Goal: Navigation & Orientation: Find specific page/section

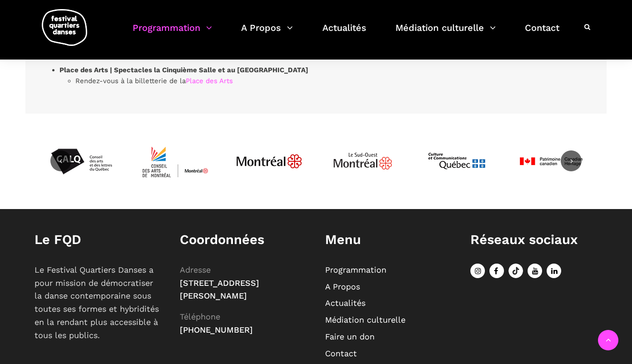
scroll to position [2896, 0]
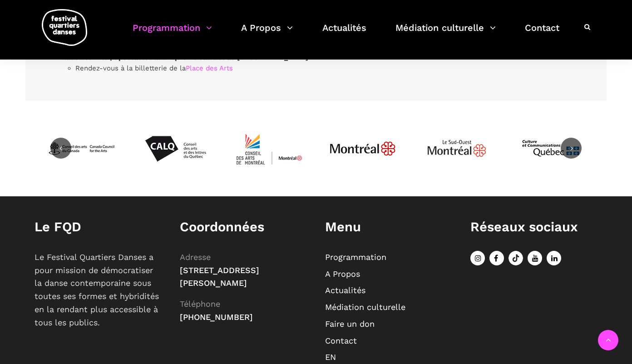
click at [67, 27] on img at bounding box center [64, 27] width 45 height 37
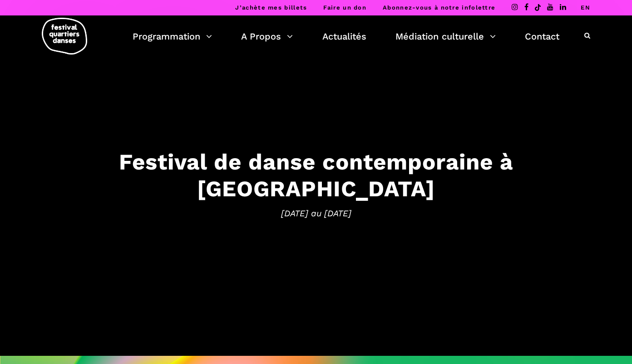
click at [588, 8] on link "EN" at bounding box center [586, 7] width 10 height 7
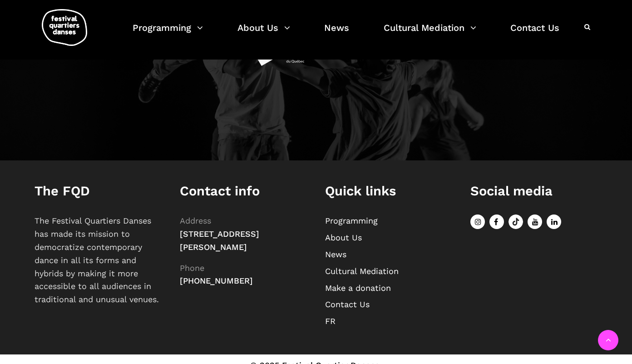
scroll to position [1045, 0]
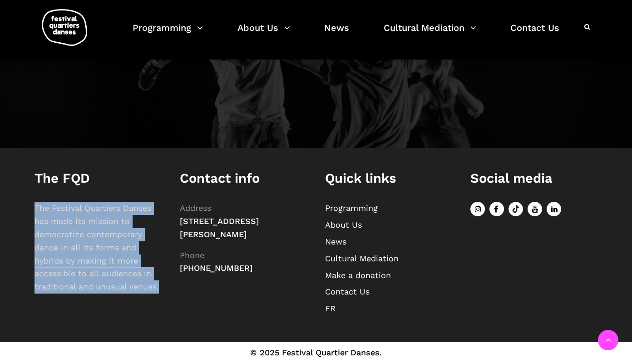
drag, startPoint x: 34, startPoint y: 208, endPoint x: 163, endPoint y: 291, distance: 153.2
click at [163, 291] on div "The FQD The Festival Quartiers Danses has made its mission to democratize conte…" at bounding box center [97, 236] width 145 height 132
copy p "The Festival Quartiers Danses has made its mission to democratize contemporary …"
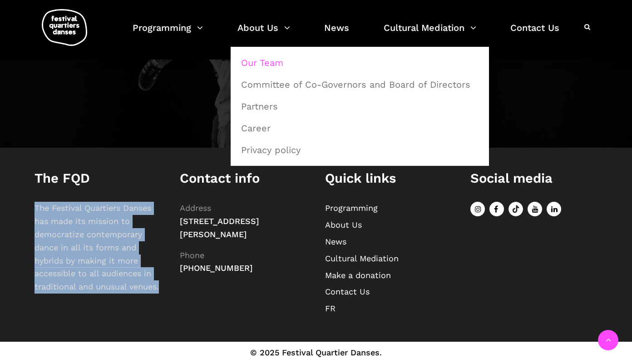
click at [266, 69] on link "Our Team" at bounding box center [360, 62] width 248 height 21
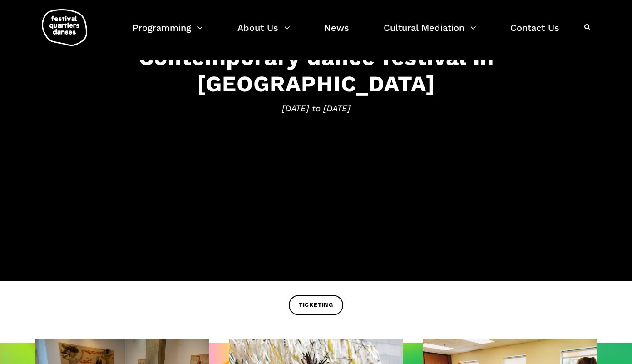
scroll to position [0, 0]
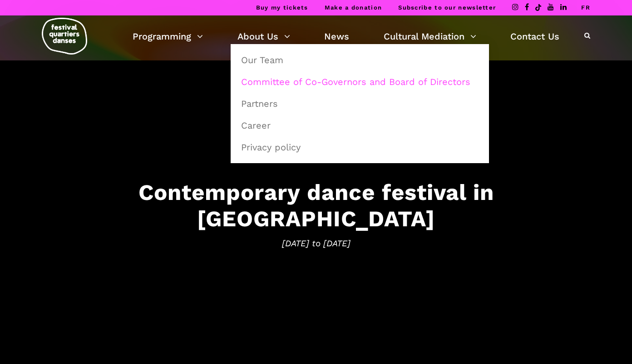
click at [258, 79] on link "Committee of Co-Governors and Board of Directors" at bounding box center [360, 81] width 248 height 21
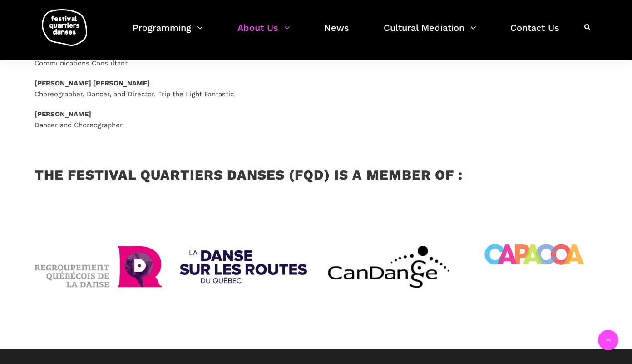
scroll to position [1031, 0]
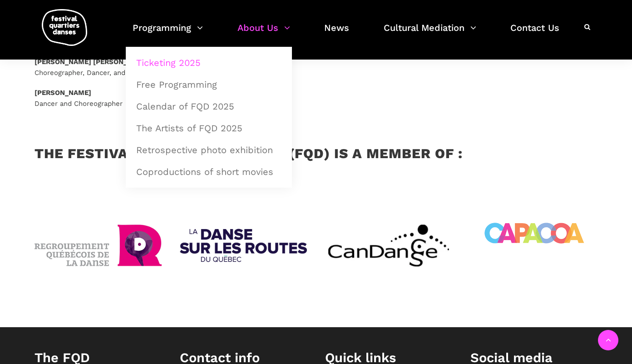
click at [158, 64] on link "Ticketing 2025" at bounding box center [209, 62] width 156 height 21
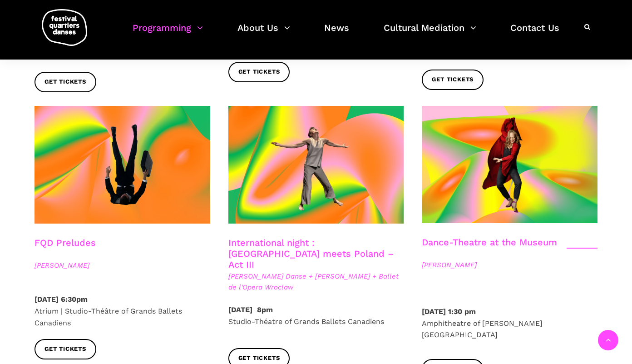
scroll to position [1054, 0]
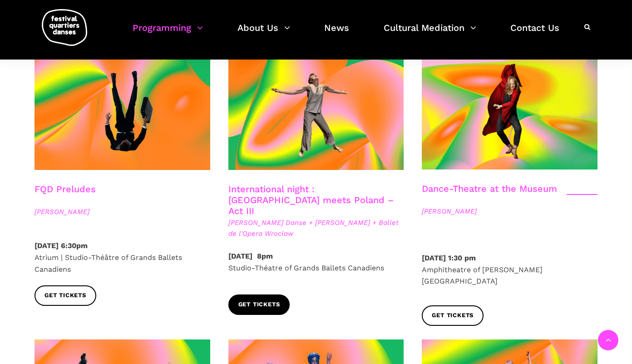
click at [262, 300] on span "Get tickets" at bounding box center [259, 305] width 42 height 10
